Goal: Task Accomplishment & Management: Complete application form

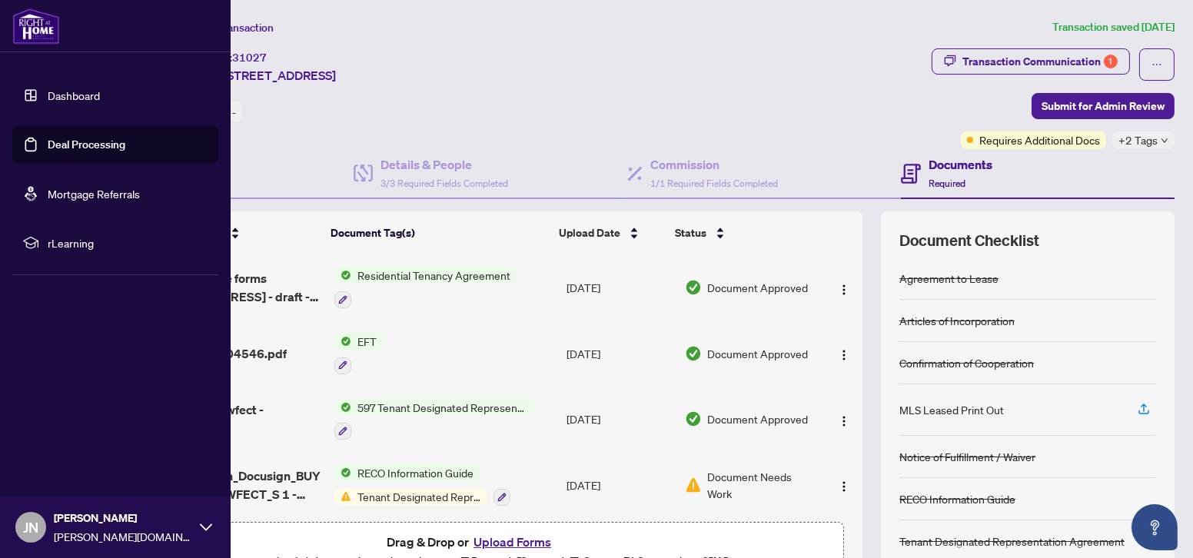
click at [55, 94] on link "Dashboard" at bounding box center [74, 95] width 52 height 14
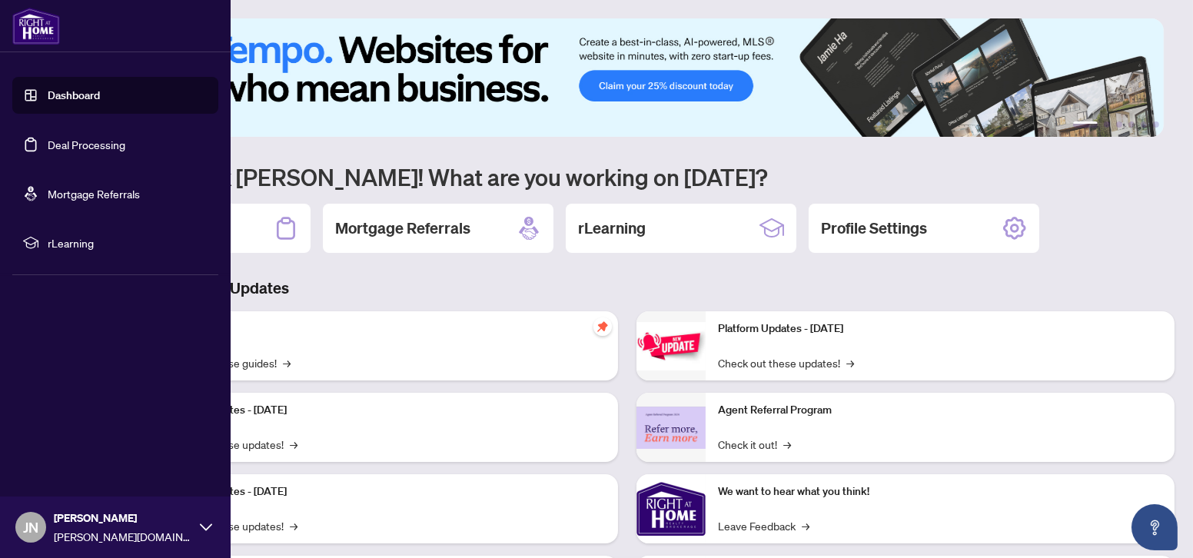
click at [118, 151] on link "Deal Processing" at bounding box center [87, 145] width 78 height 14
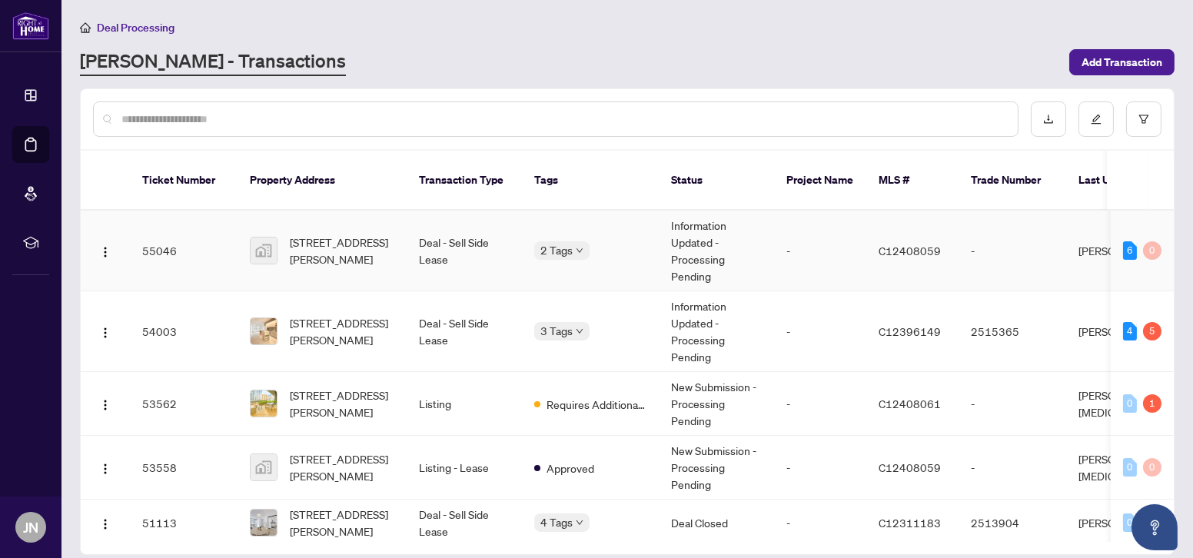
click at [844, 241] on td "-" at bounding box center [820, 251] width 92 height 81
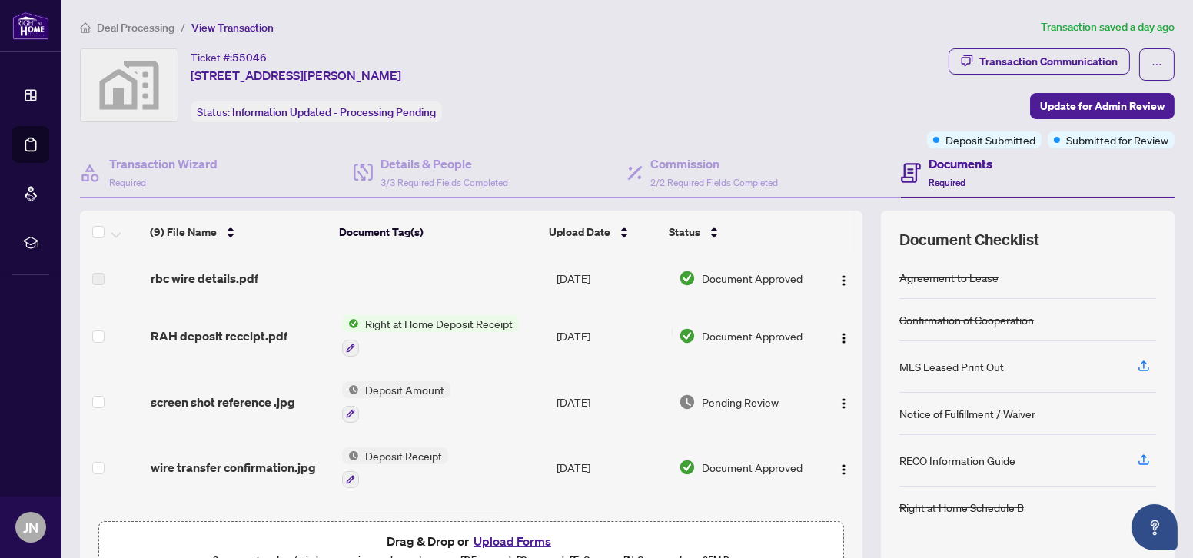
scroll to position [10, 0]
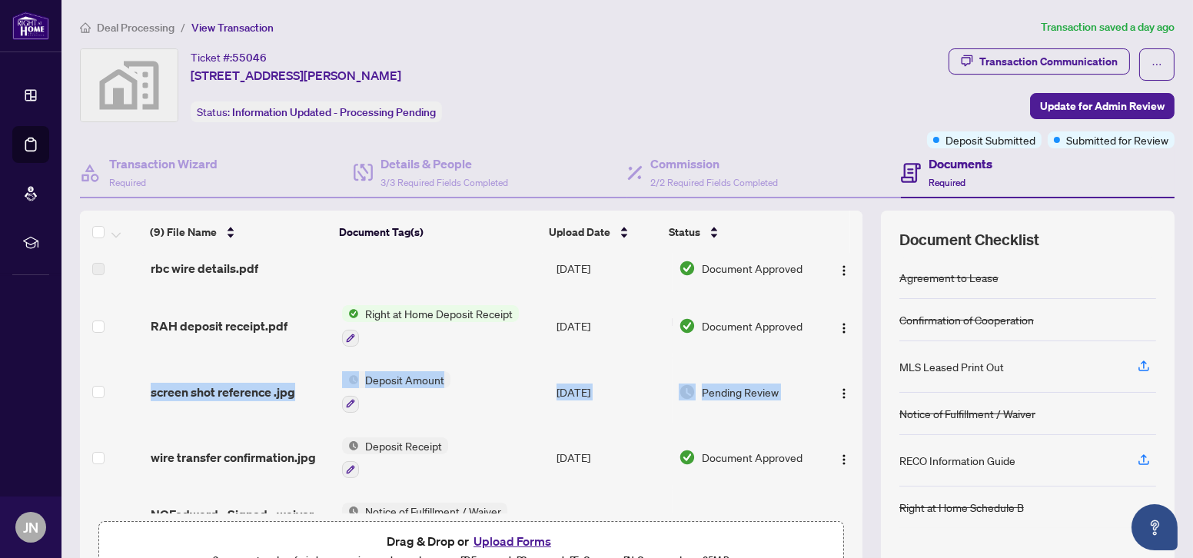
drag, startPoint x: 845, startPoint y: 334, endPoint x: 842, endPoint y: 385, distance: 50.8
click at [842, 398] on tbody "(9) File Name Document Tag(s) Upload Date Status rbc wire details.pdf [DATE] Do…" at bounding box center [471, 529] width 783 height 571
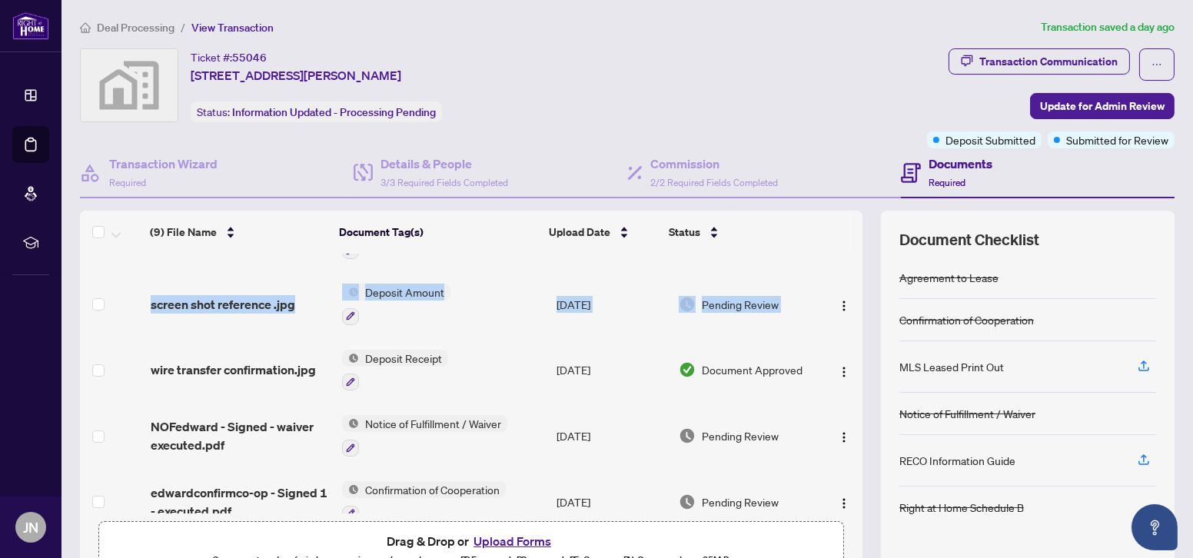
scroll to position [0, 0]
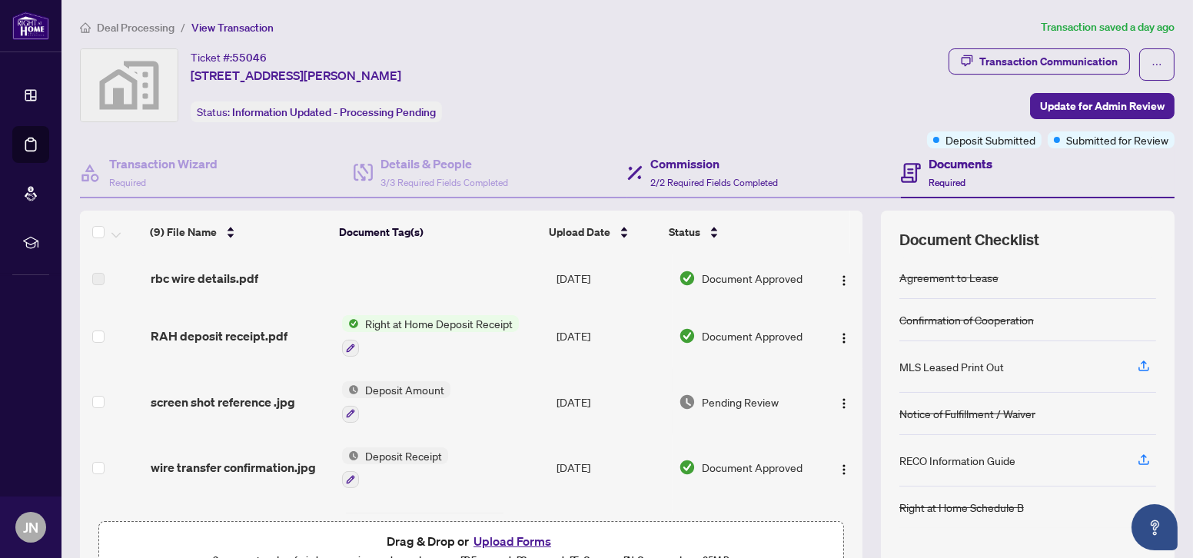
click at [833, 175] on div "Commission 2/2 Required Fields Completed" at bounding box center [764, 173] width 274 height 50
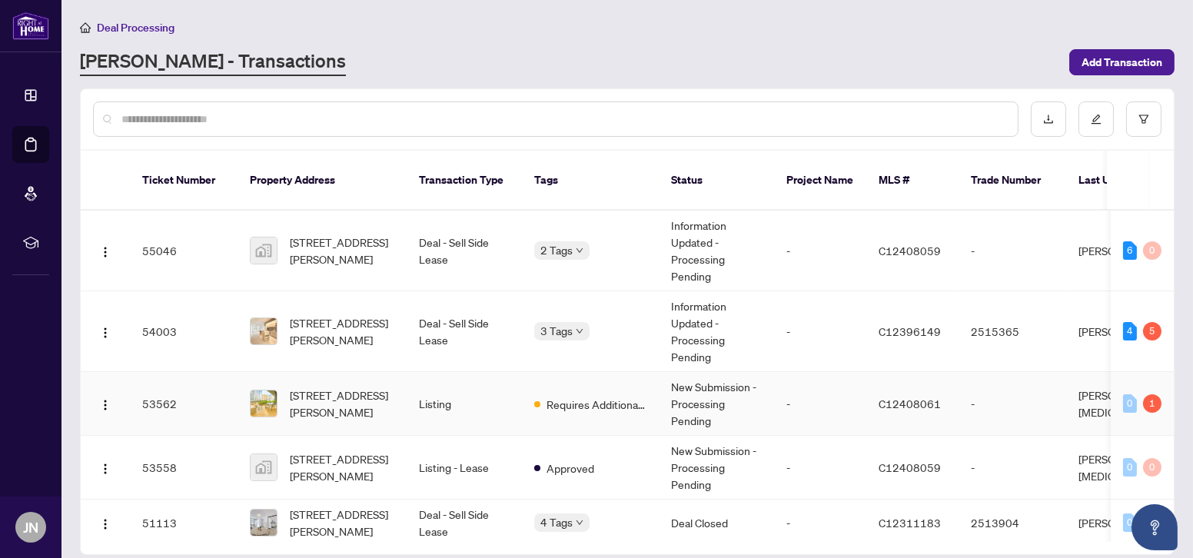
click at [1003, 393] on td "-" at bounding box center [1013, 404] width 108 height 64
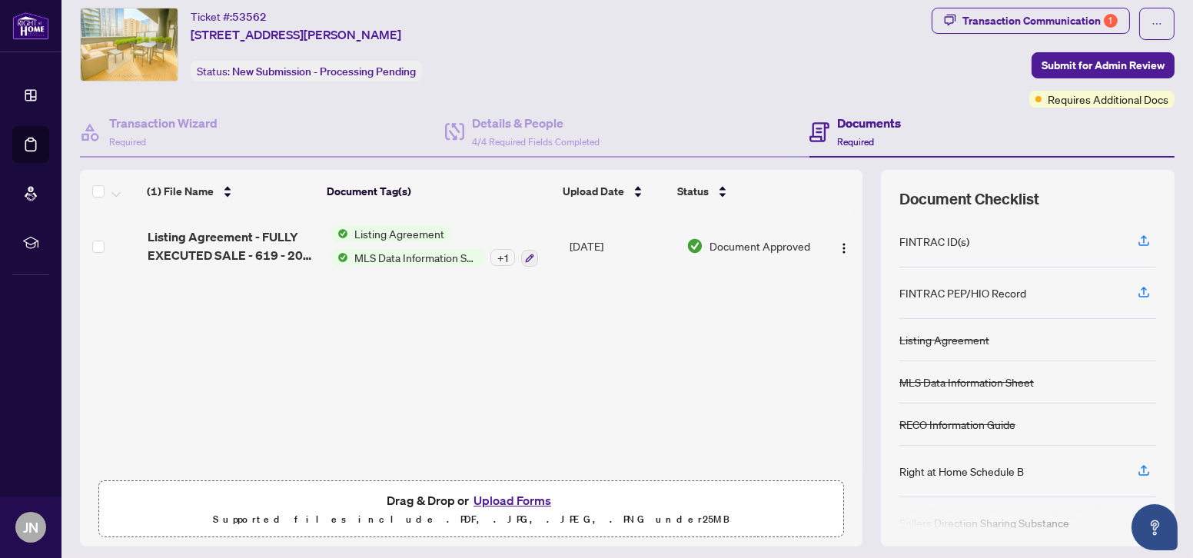
scroll to position [82, 0]
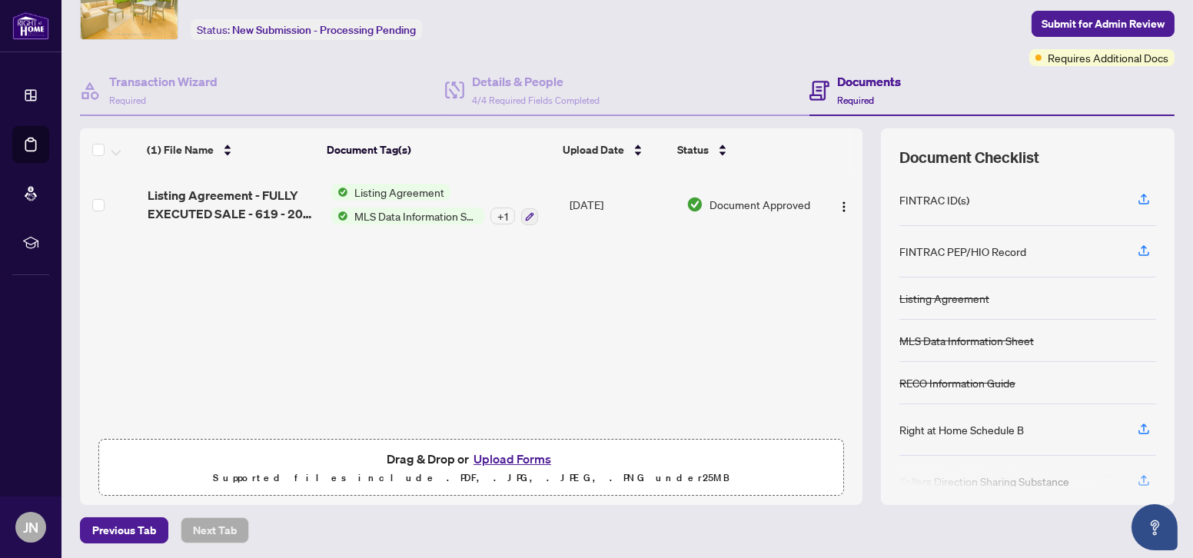
click at [494, 460] on button "Upload Forms" at bounding box center [512, 459] width 87 height 20
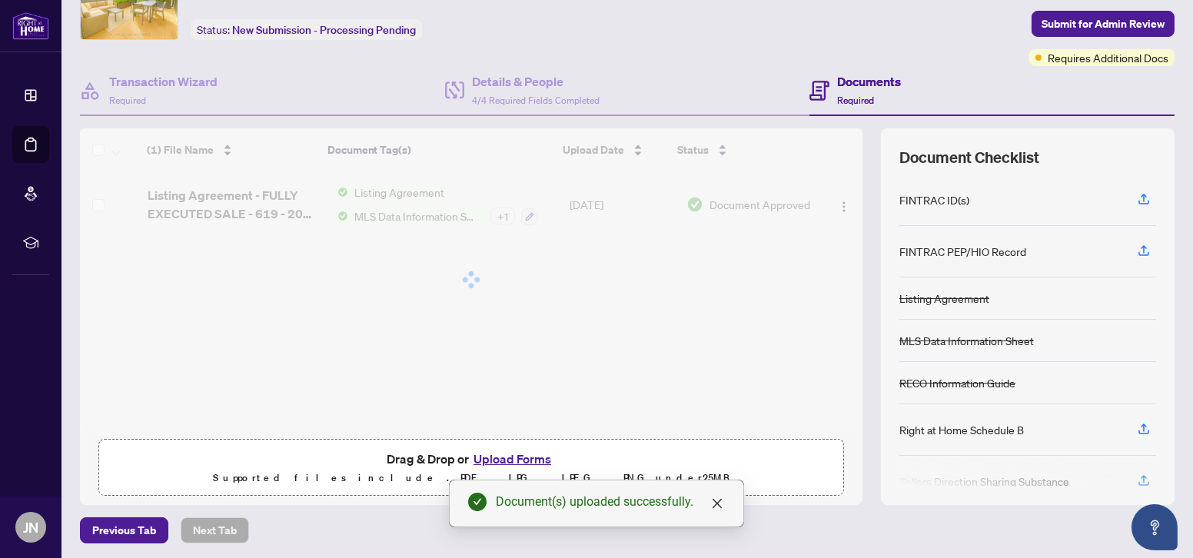
scroll to position [0, 0]
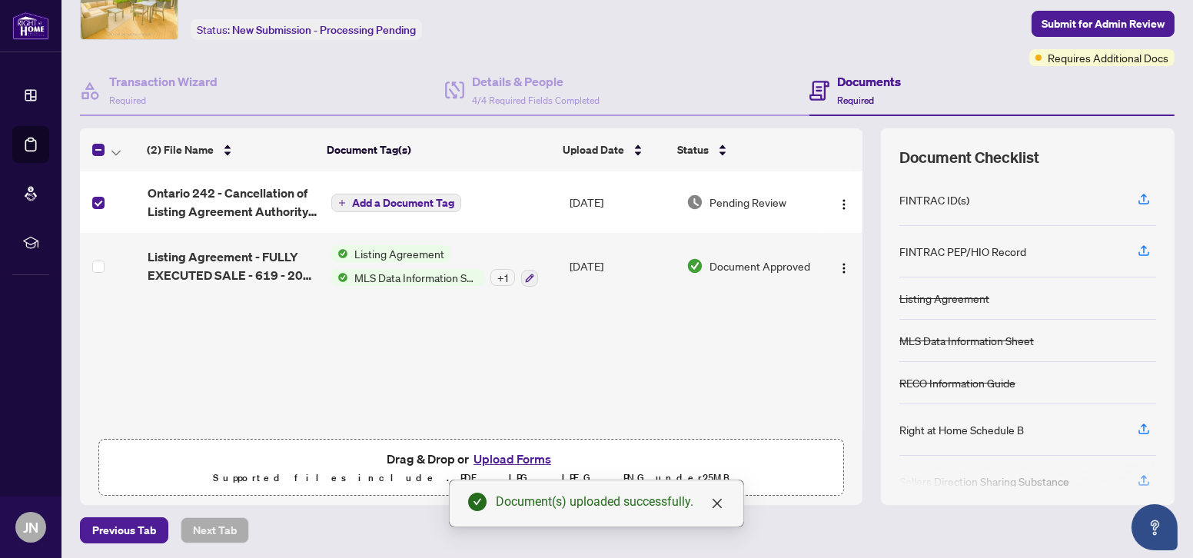
click at [377, 204] on span "Add a Document Tag" at bounding box center [403, 203] width 102 height 11
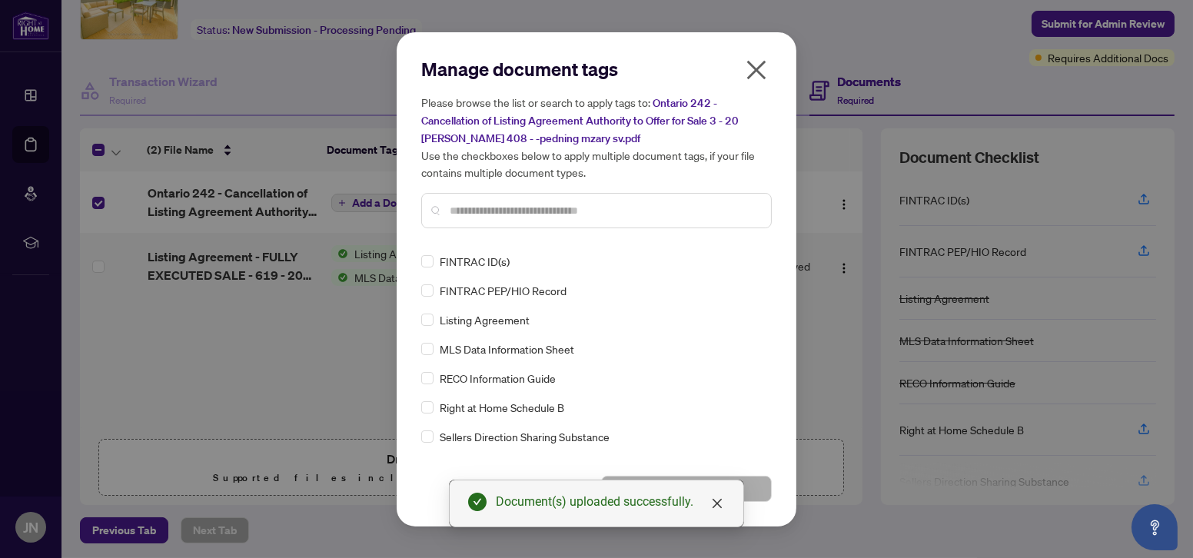
click at [616, 217] on input "text" at bounding box center [604, 210] width 309 height 17
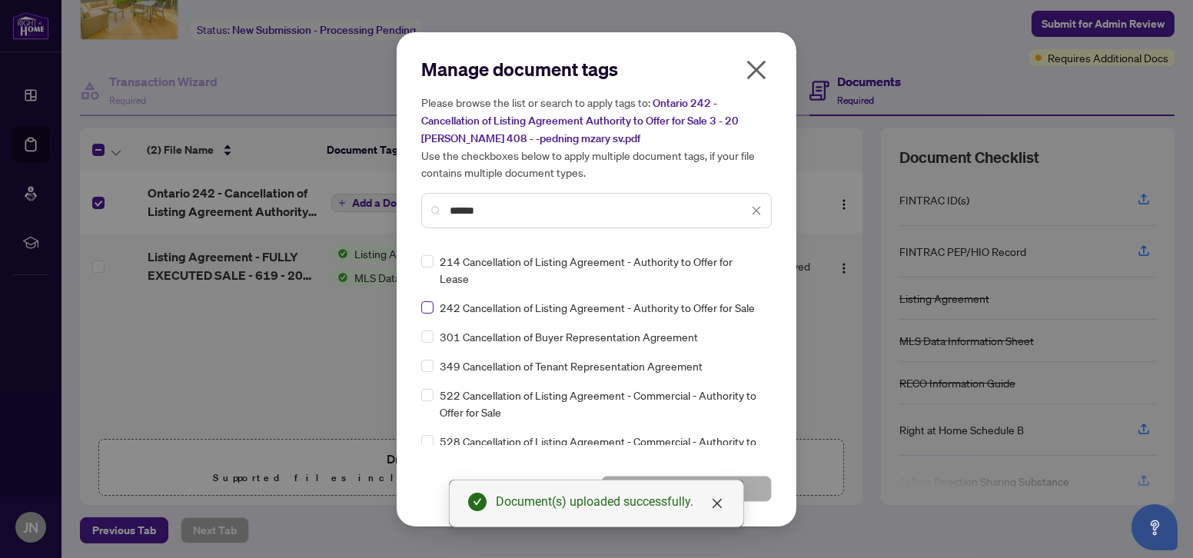
type input "******"
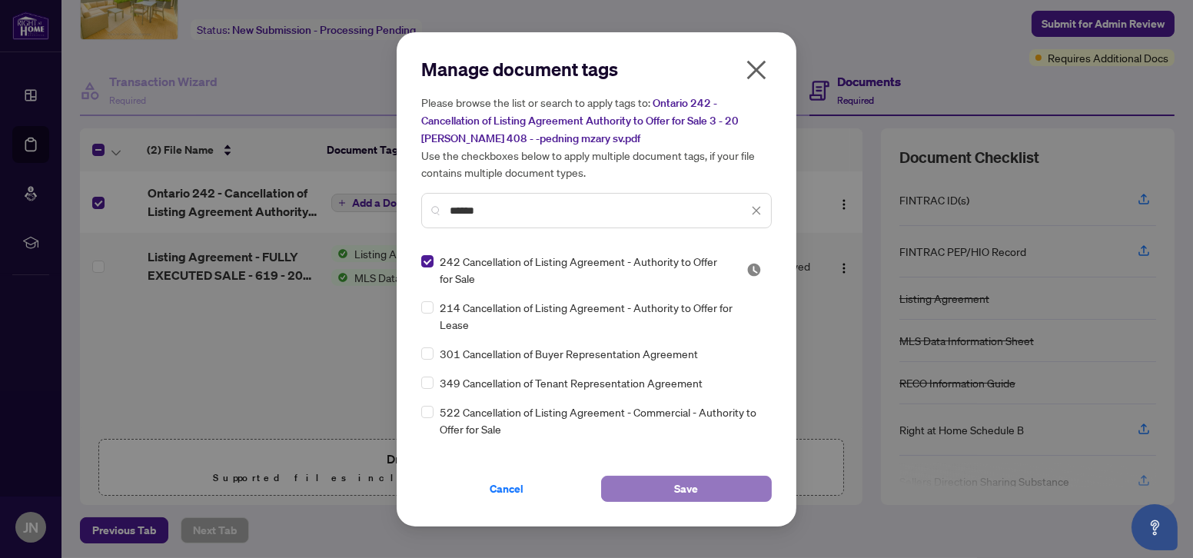
click at [671, 490] on button "Save" at bounding box center [686, 489] width 171 height 26
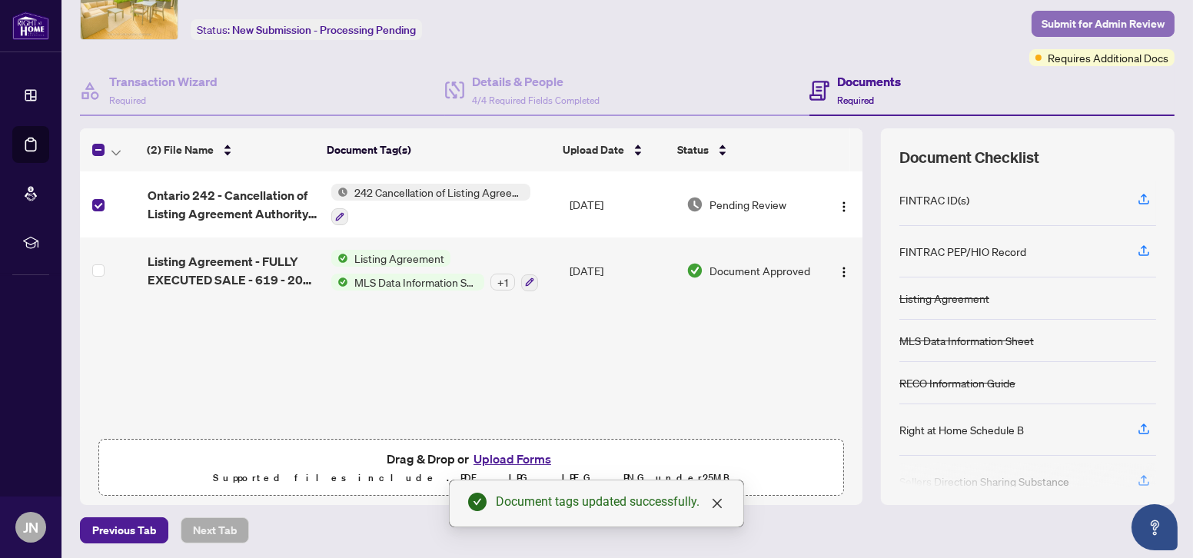
click at [1073, 20] on span "Submit for Admin Review" at bounding box center [1103, 24] width 123 height 25
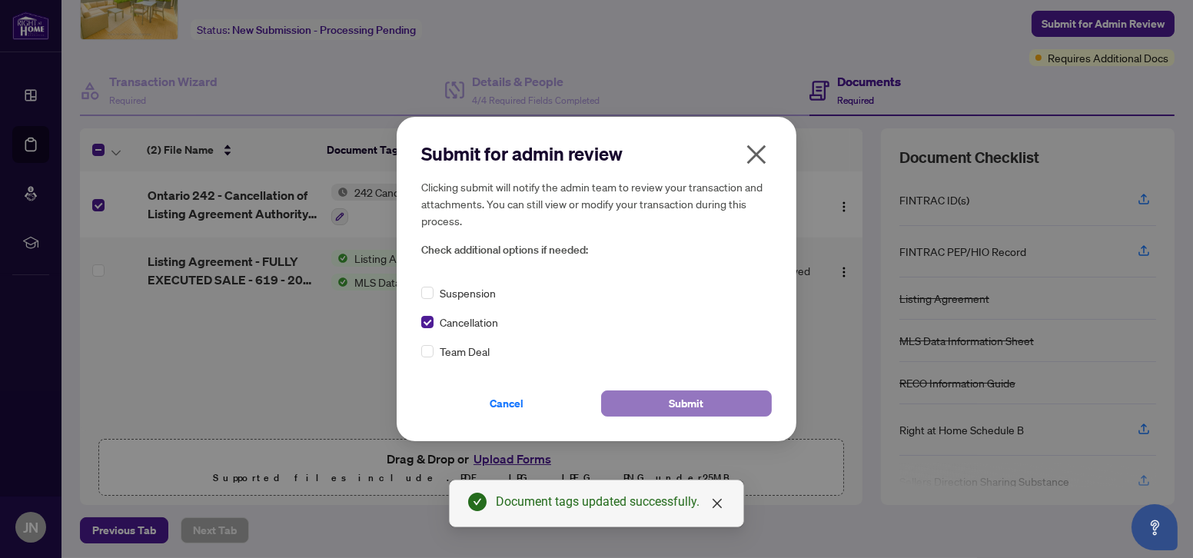
click at [655, 414] on button "Submit" at bounding box center [686, 404] width 171 height 26
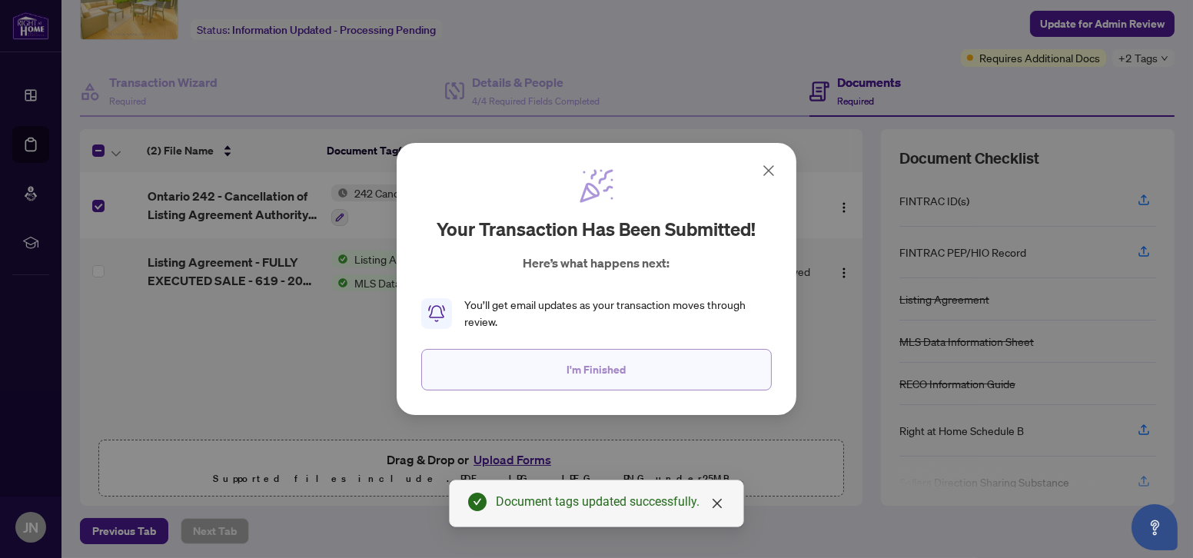
click at [588, 371] on span "I'm Finished" at bounding box center [596, 370] width 59 height 25
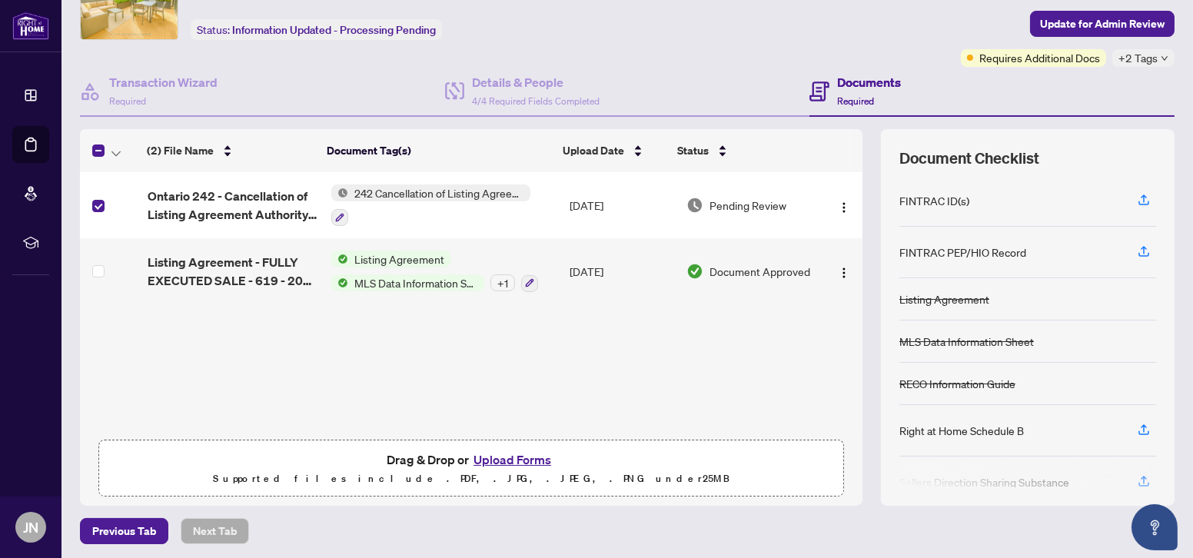
click at [405, 201] on div "242 Cancellation of Listing Agreement - Authority to Offer for Sale" at bounding box center [430, 206] width 199 height 42
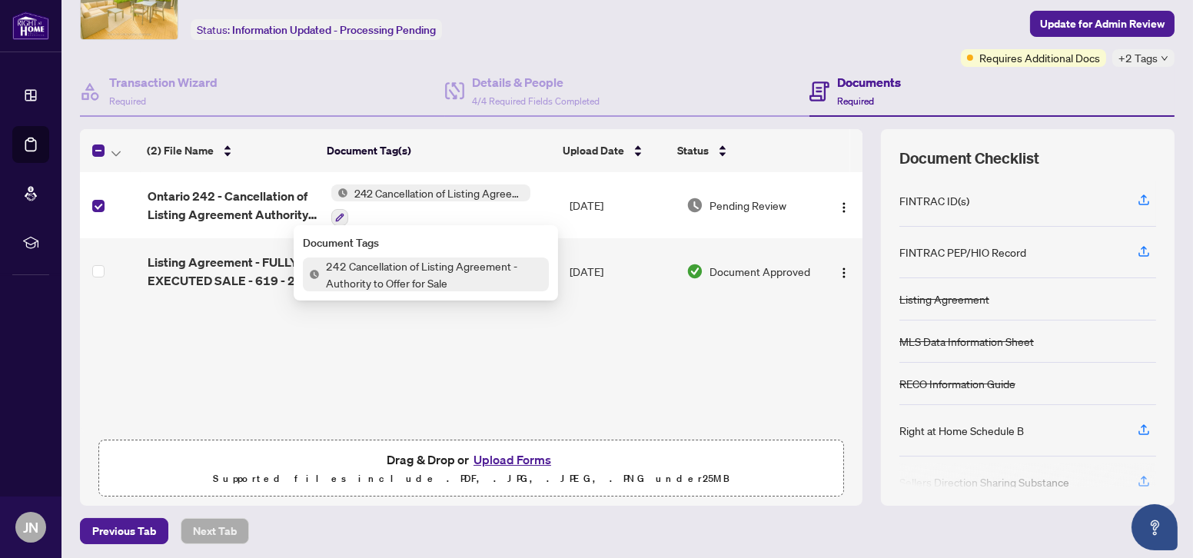
click at [365, 261] on span "242 Cancellation of Listing Agreement - Authority to Offer for Sale" at bounding box center [434, 275] width 229 height 34
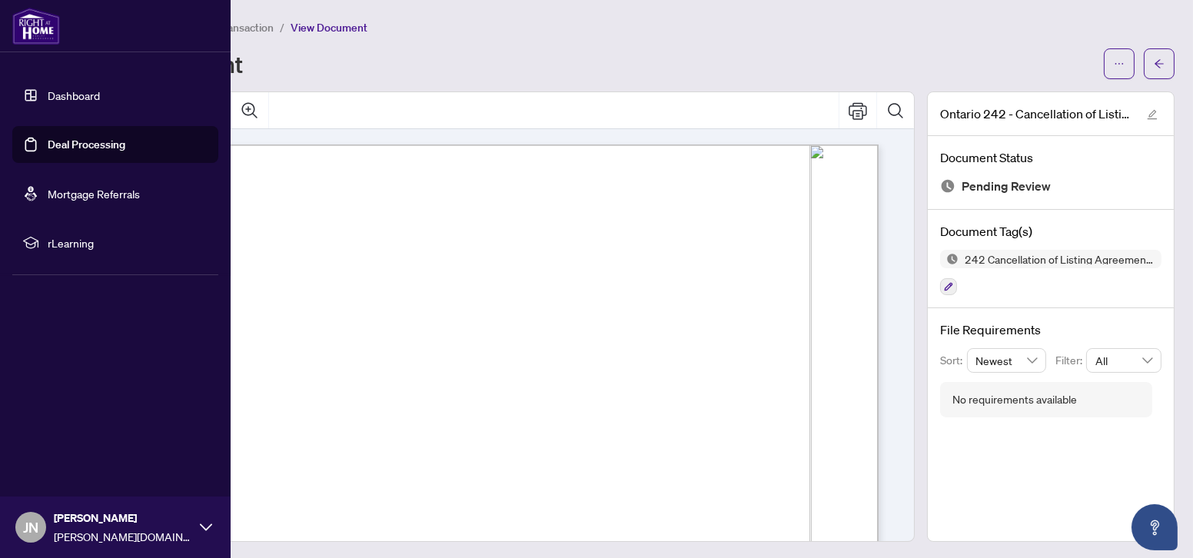
click at [48, 90] on link "Dashboard" at bounding box center [74, 95] width 52 height 14
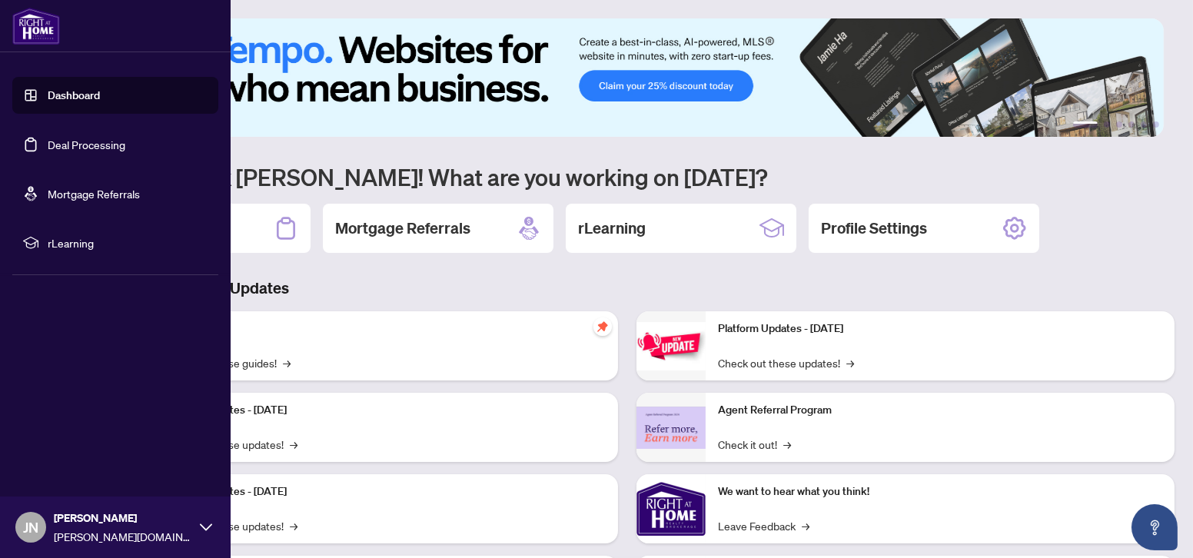
click at [76, 91] on link "Dashboard" at bounding box center [74, 95] width 52 height 14
